Goal: Task Accomplishment & Management: Complete application form

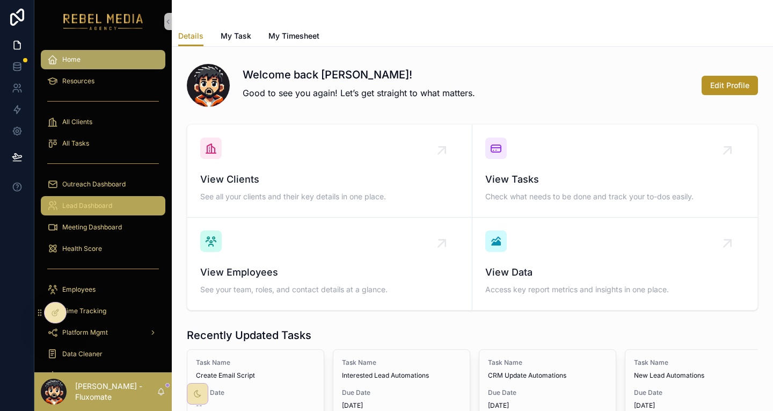
click at [96, 201] on span "Lead Dashboard" at bounding box center [87, 205] width 50 height 9
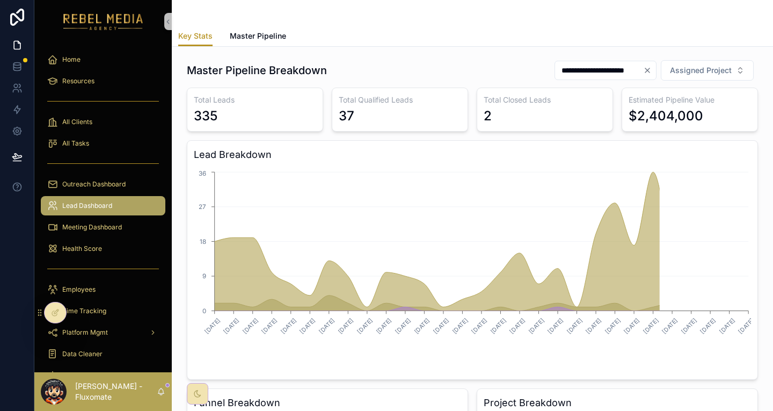
click at [232, 32] on span "Master Pipeline" at bounding box center [258, 36] width 56 height 11
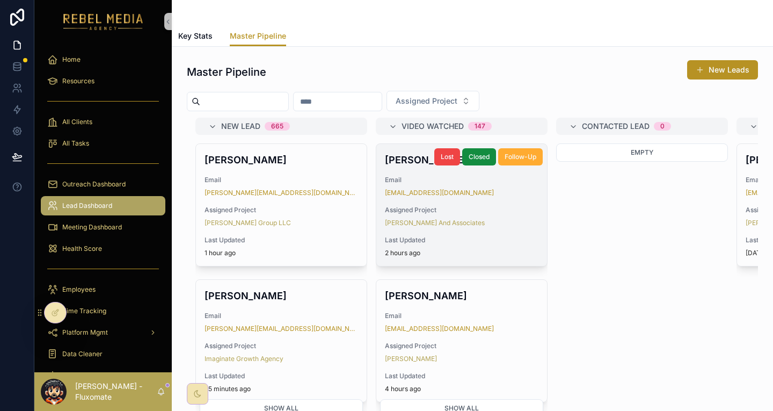
click at [447, 178] on div "[PERSON_NAME] Email [EMAIL_ADDRESS][DOMAIN_NAME] Assigned Project [PERSON_NAME]…" at bounding box center [461, 205] width 171 height 122
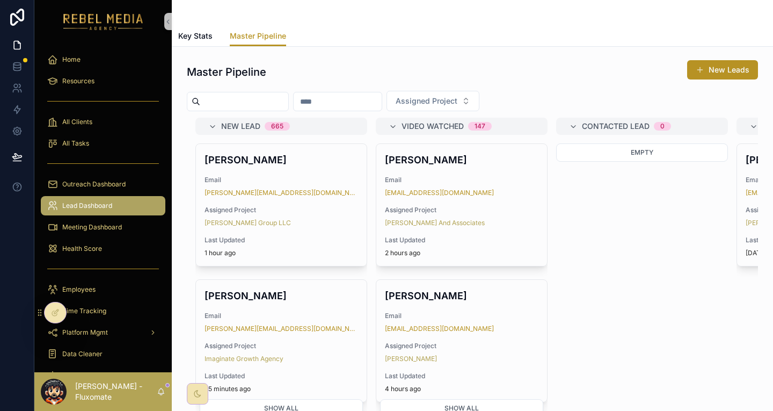
click at [262, 94] on input "scrollable content" at bounding box center [244, 101] width 88 height 15
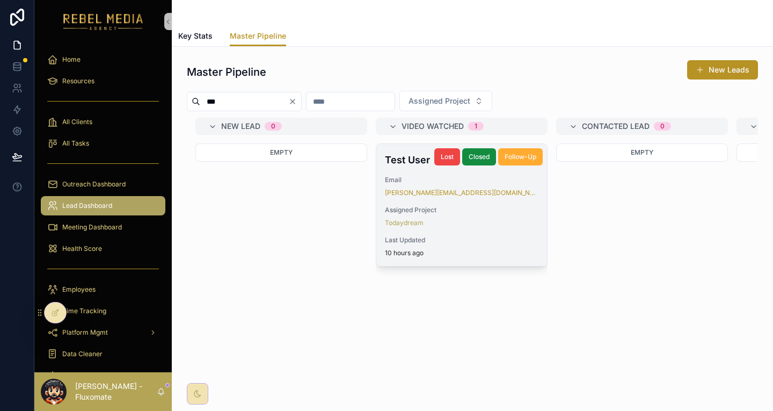
type input "***"
click at [423, 200] on div "Test User Email [PERSON_NAME][EMAIL_ADDRESS][DOMAIN_NAME] Assigned Project Toda…" at bounding box center [461, 205] width 171 height 122
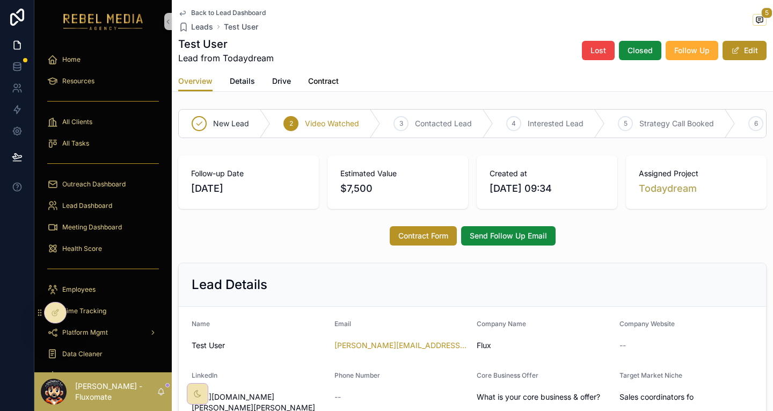
click at [319, 76] on span "Contract" at bounding box center [323, 81] width 31 height 11
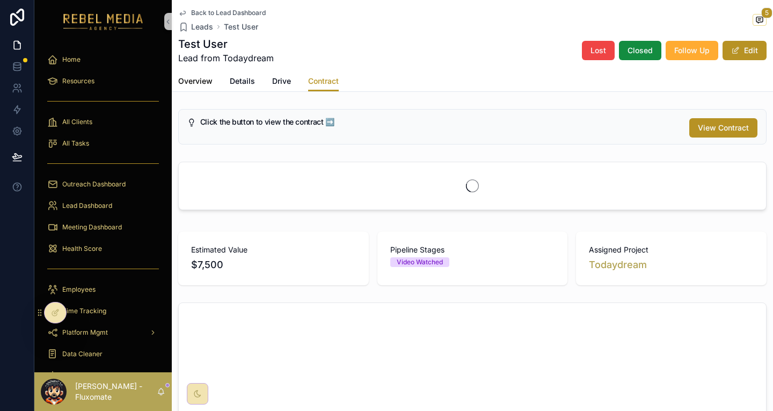
click at [205, 71] on link "Overview" at bounding box center [195, 81] width 34 height 21
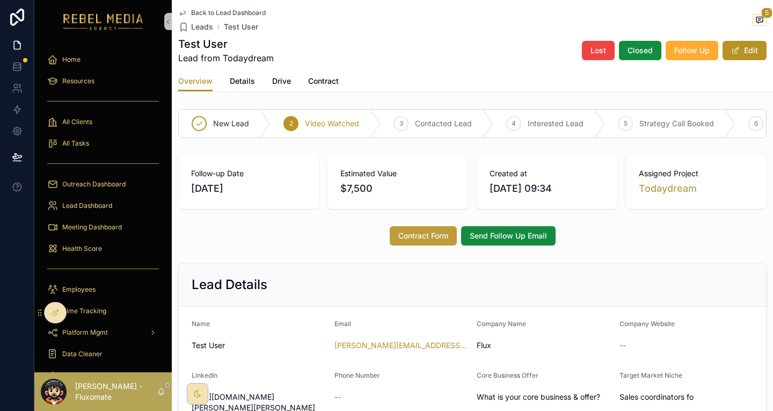
click at [410, 226] on button "Contract Form" at bounding box center [423, 235] width 67 height 19
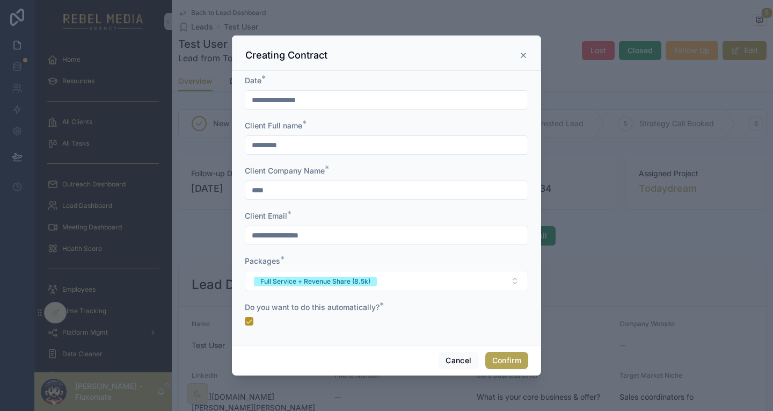
click at [496, 352] on button "Confirm" at bounding box center [507, 360] width 43 height 17
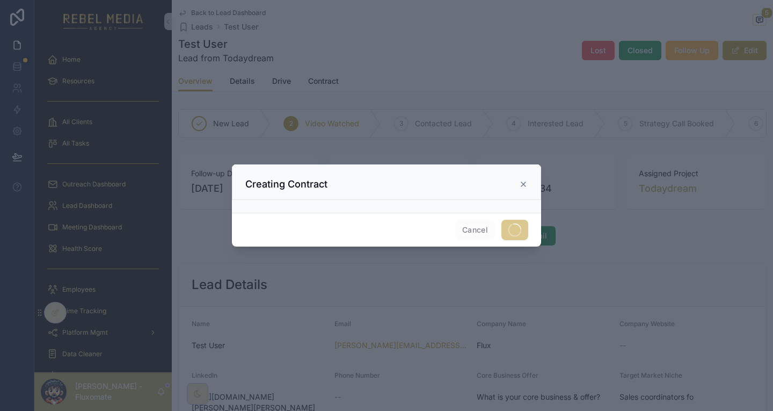
click at [464, 222] on span "Cancel" at bounding box center [475, 230] width 40 height 20
click at [511, 181] on div "Creating Contract" at bounding box center [386, 181] width 309 height 35
click at [519, 184] on icon at bounding box center [523, 184] width 9 height 9
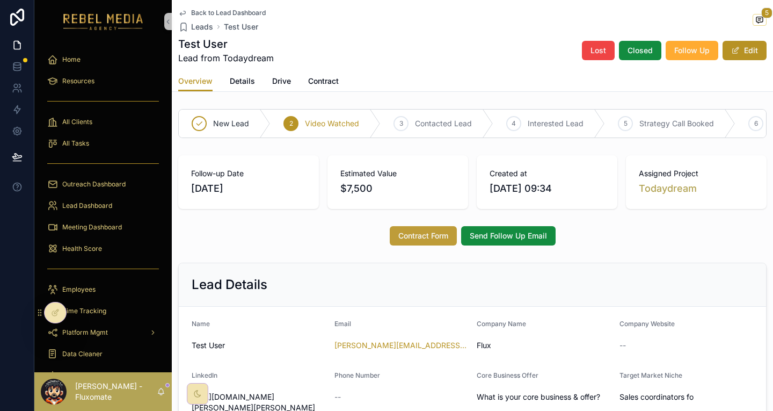
click at [431, 226] on button "Contract Form" at bounding box center [423, 235] width 67 height 19
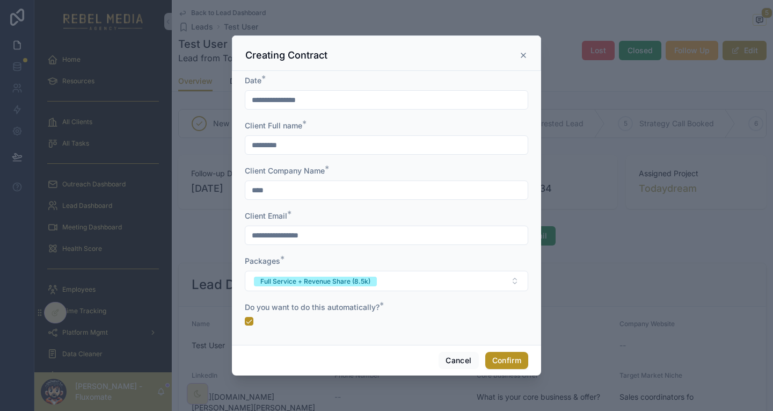
click at [246, 302] on div at bounding box center [386, 205] width 773 height 411
click at [265, 313] on form "**********" at bounding box center [387, 205] width 284 height 261
click at [268, 302] on div "Do you want to do this automatically? *" at bounding box center [387, 314] width 284 height 24
click at [253, 317] on button "button" at bounding box center [249, 321] width 9 height 9
click at [486, 352] on button "Confirm" at bounding box center [507, 360] width 43 height 17
